Goal: Contribute content: Contribute content

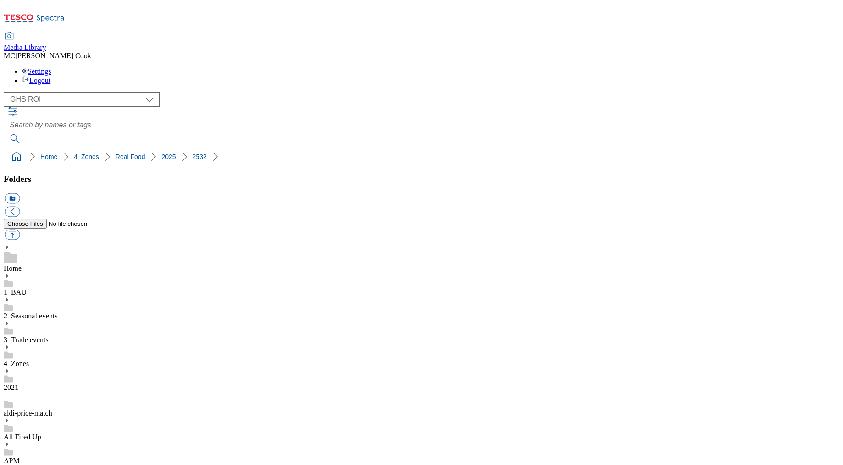
select select "flare-ghs-roi"
click at [60, 18] on icon at bounding box center [34, 20] width 61 height 19
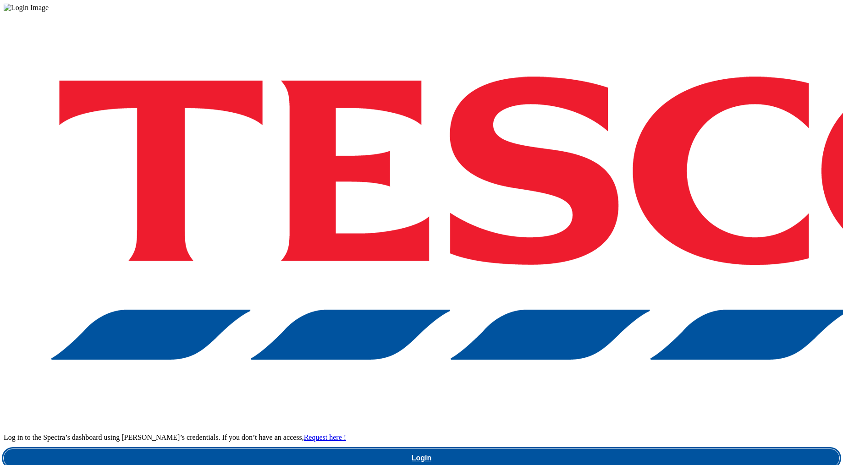
click at [652, 449] on link "Login" at bounding box center [421, 458] width 835 height 18
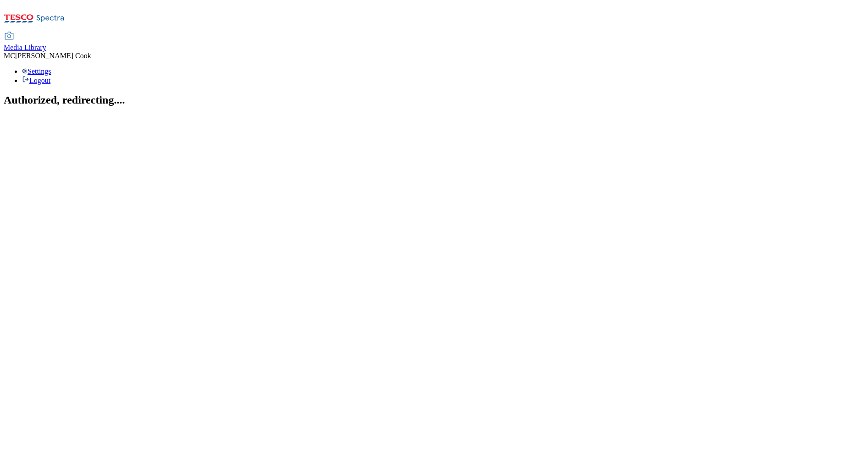
click at [46, 44] on span "Media Library" at bounding box center [25, 48] width 43 height 8
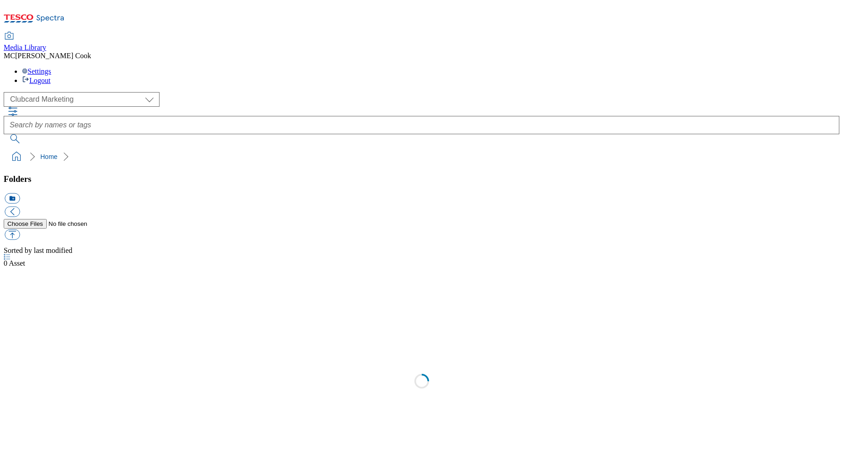
scroll to position [0, 0]
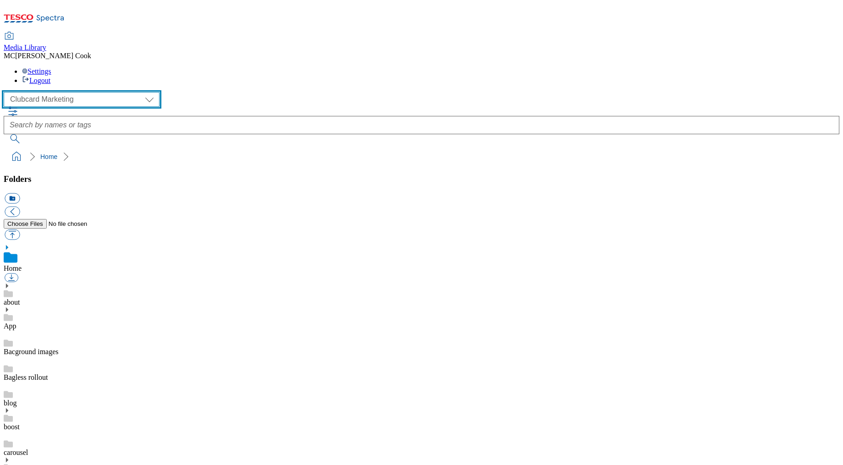
click at [55, 92] on select "Clubcard Marketing Dotcom [GEOGRAPHIC_DATA] Emails GHS Marketing [GEOGRAPHIC_DA…" at bounding box center [82, 99] width 156 height 15
click at [6, 92] on select "Clubcard Marketing Dotcom [GEOGRAPHIC_DATA] Emails GHS Marketing [GEOGRAPHIC_DA…" at bounding box center [82, 99] width 156 height 15
click at [65, 92] on select "Clubcard Marketing Dotcom [GEOGRAPHIC_DATA] Emails GHS Marketing [GEOGRAPHIC_DA…" at bounding box center [82, 99] width 156 height 15
select select "flare-ghs-roi"
click at [6, 92] on select "Clubcard Marketing Dotcom [GEOGRAPHIC_DATA] Emails GHS Marketing [GEOGRAPHIC_DA…" at bounding box center [82, 99] width 156 height 15
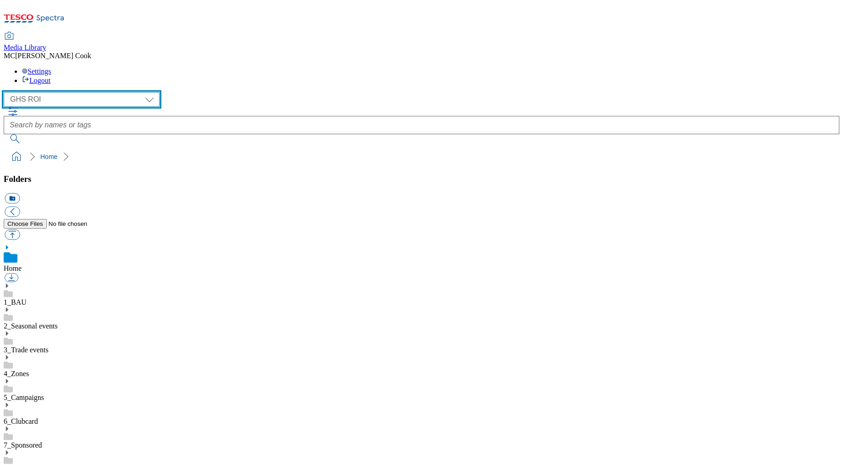
scroll to position [323, 0]
drag, startPoint x: 716, startPoint y: 288, endPoint x: 723, endPoint y: 285, distance: 7.8
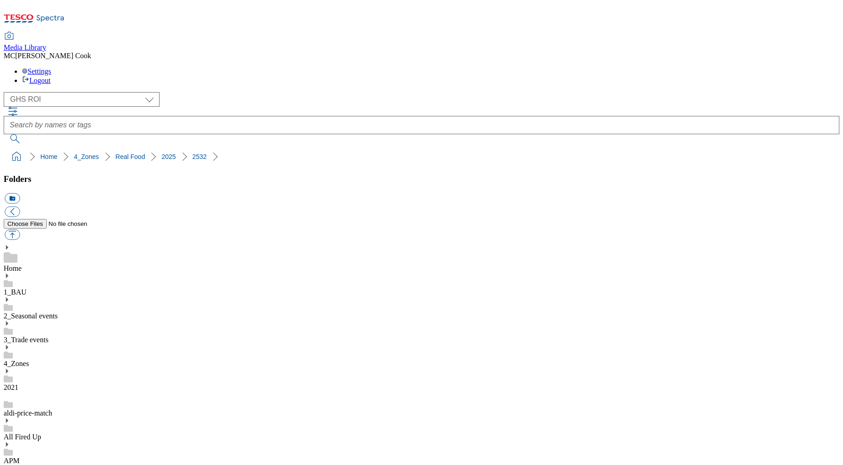
scroll to position [468, 0]
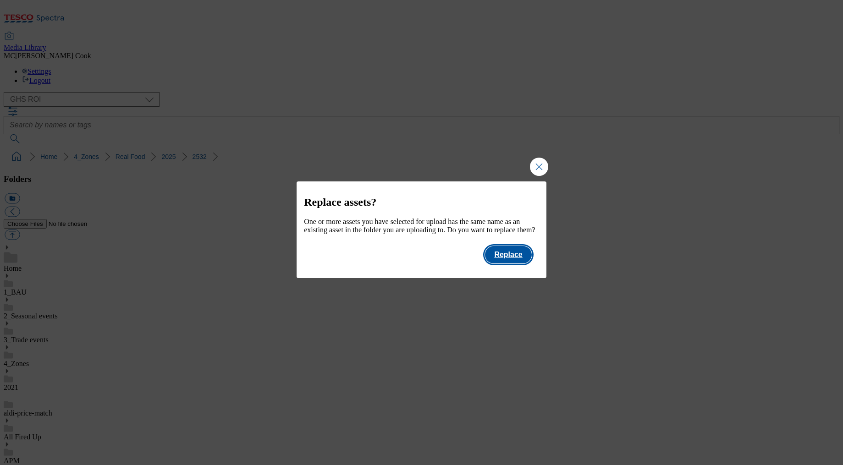
click at [506, 262] on button "Replace" at bounding box center [508, 254] width 46 height 17
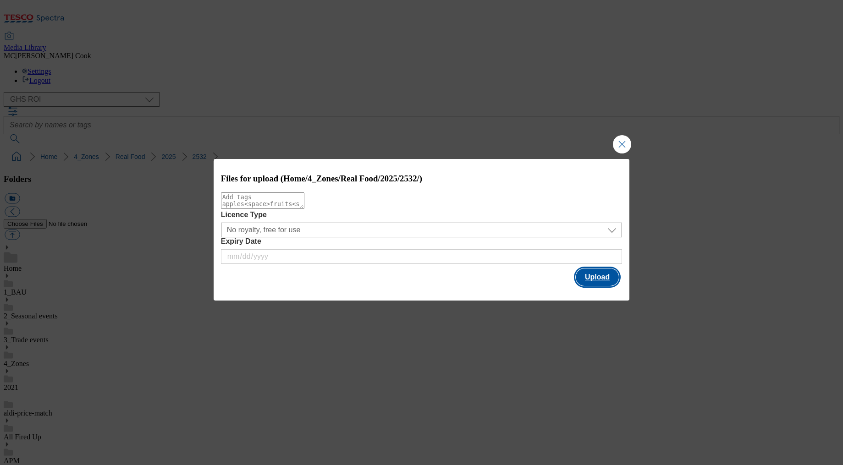
click at [592, 272] on button "Upload" at bounding box center [597, 277] width 43 height 17
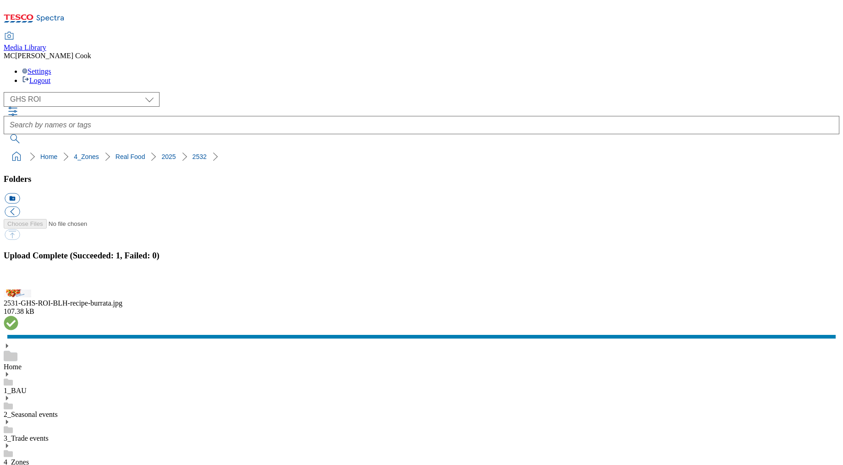
click at [18, 280] on button "button" at bounding box center [12, 284] width 14 height 9
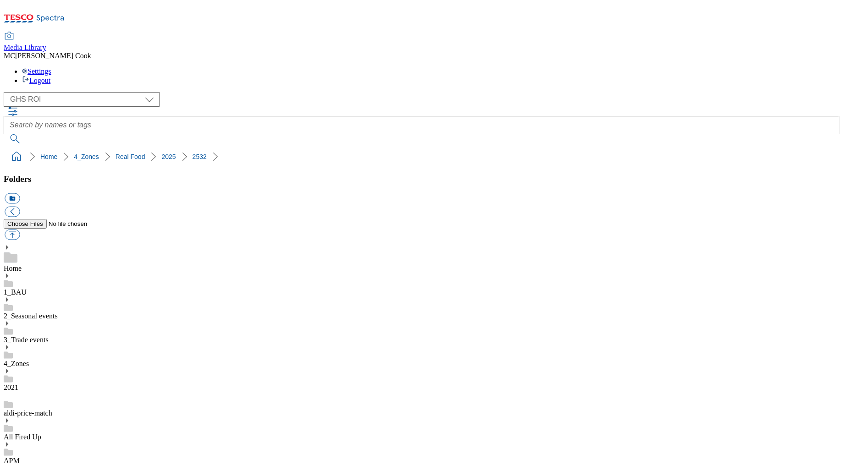
drag, startPoint x: 57, startPoint y: 446, endPoint x: 105, endPoint y: 413, distance: 58.1
click at [533, 92] on div "( optional ) Clubcard Marketing Dotcom [GEOGRAPHIC_DATA] Emails GHS Marketing […" at bounding box center [421, 117] width 835 height 51
